Goal: Information Seeking & Learning: Learn about a topic

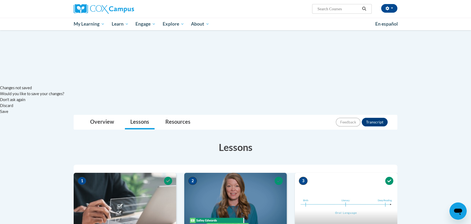
scroll to position [231, 0]
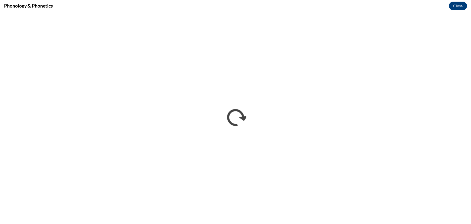
scroll to position [0, 0]
click at [244, 2] on div "Phonology & Phonetics Close" at bounding box center [235, 6] width 471 height 12
